Goal: Find specific page/section: Find specific page/section

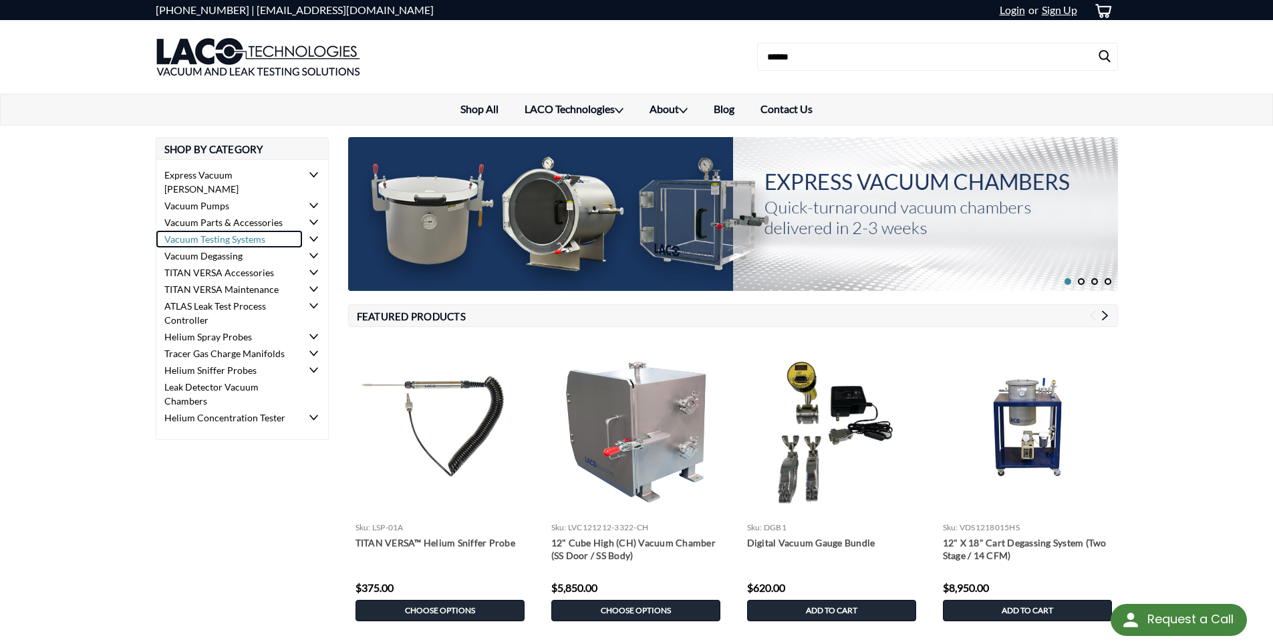
click at [232, 231] on link "Vacuum Testing Systems" at bounding box center [229, 239] width 146 height 17
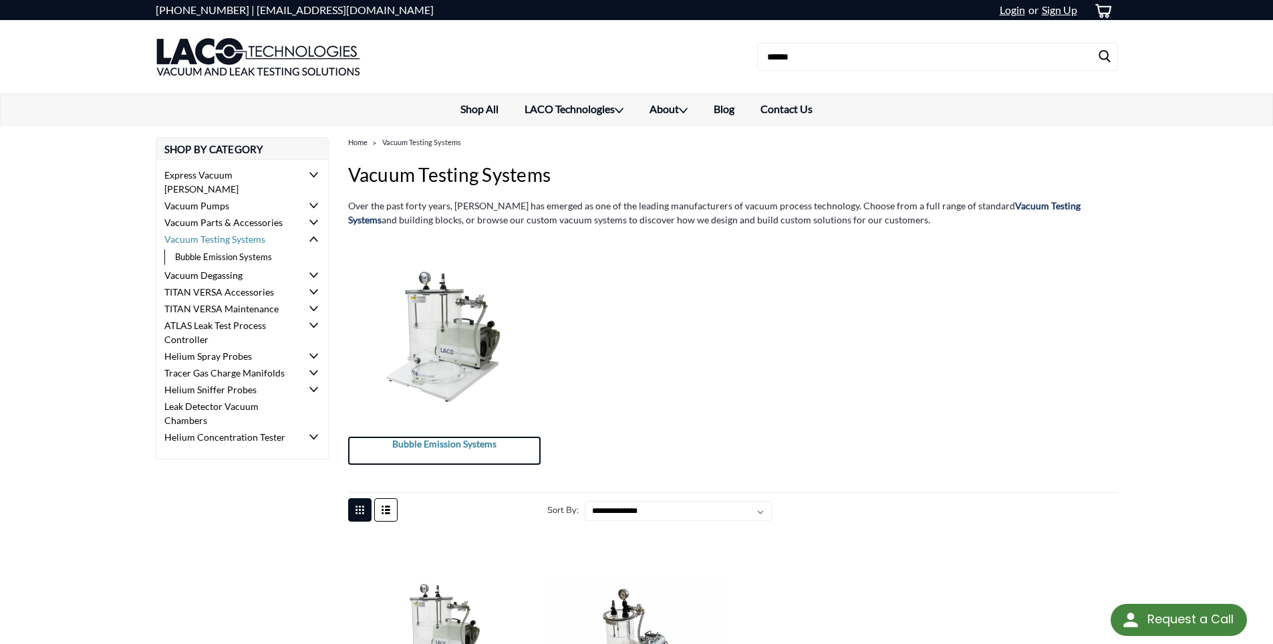
click at [437, 446] on span "Bubble Emission Systems" at bounding box center [444, 443] width 192 height 14
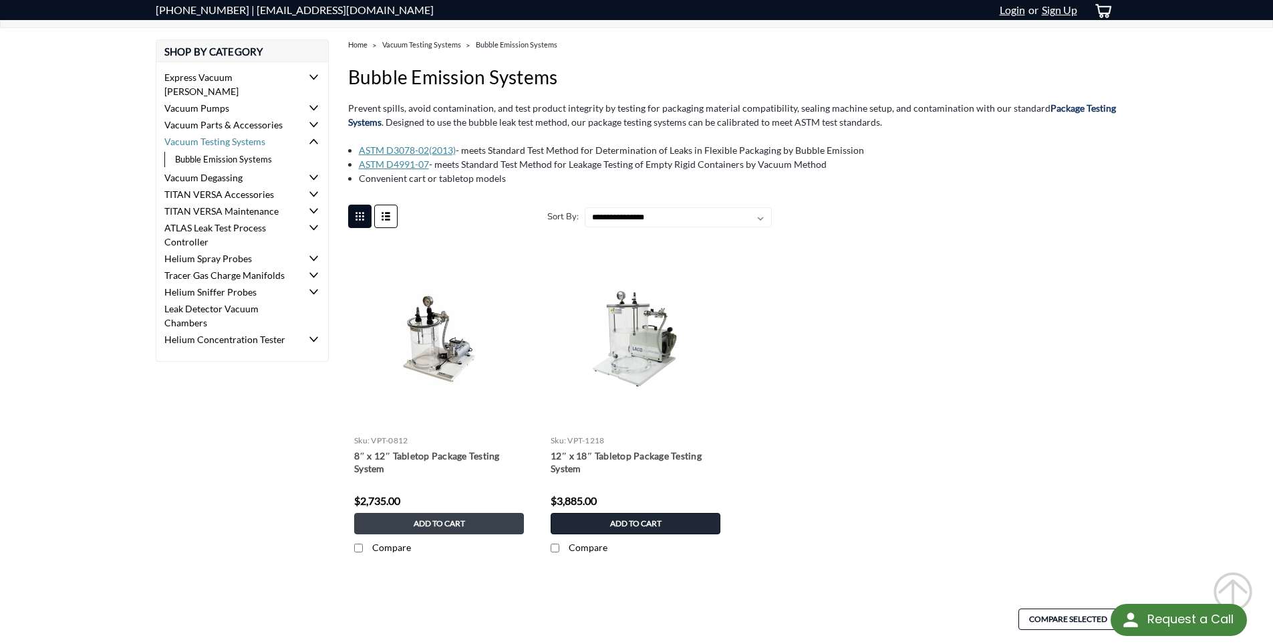
scroll to position [67, 0]
